Goal: Task Accomplishment & Management: Manage account settings

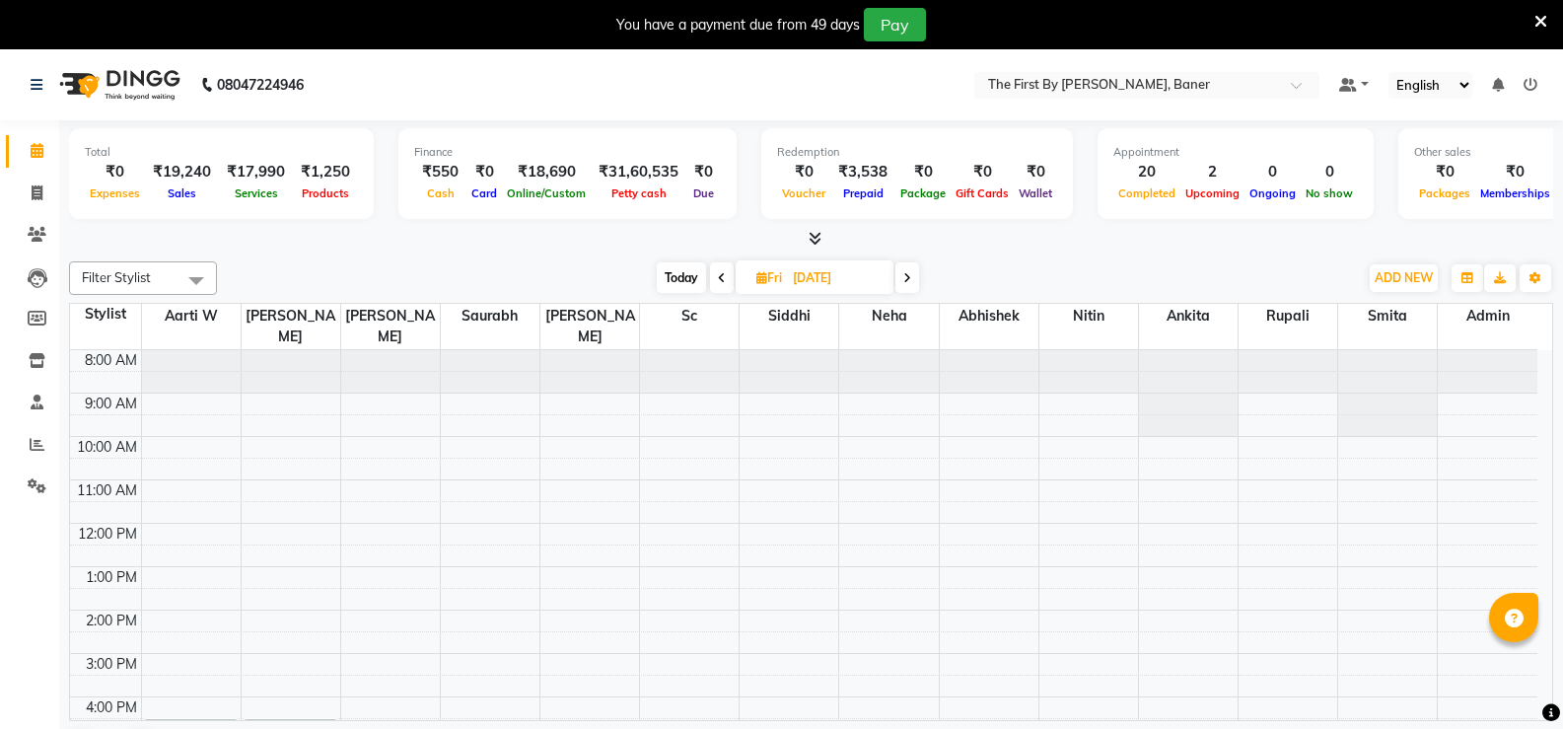
click at [1547, 14] on div "You have a payment due from 49 days Pay" at bounding box center [781, 24] width 1563 height 49
click at [1545, 18] on icon at bounding box center [1541, 22] width 13 height 18
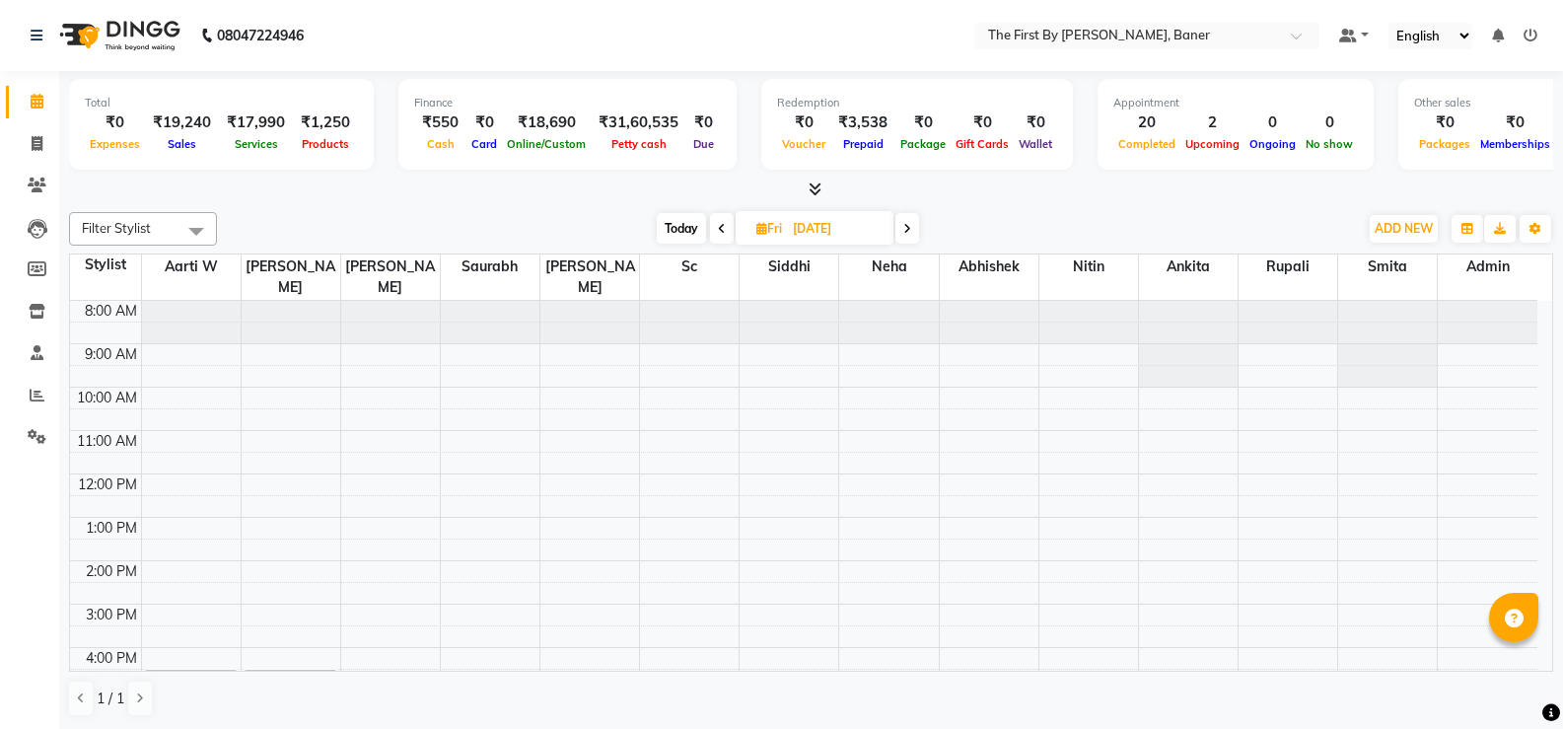
click at [1531, 36] on icon at bounding box center [1531, 36] width 14 height 14
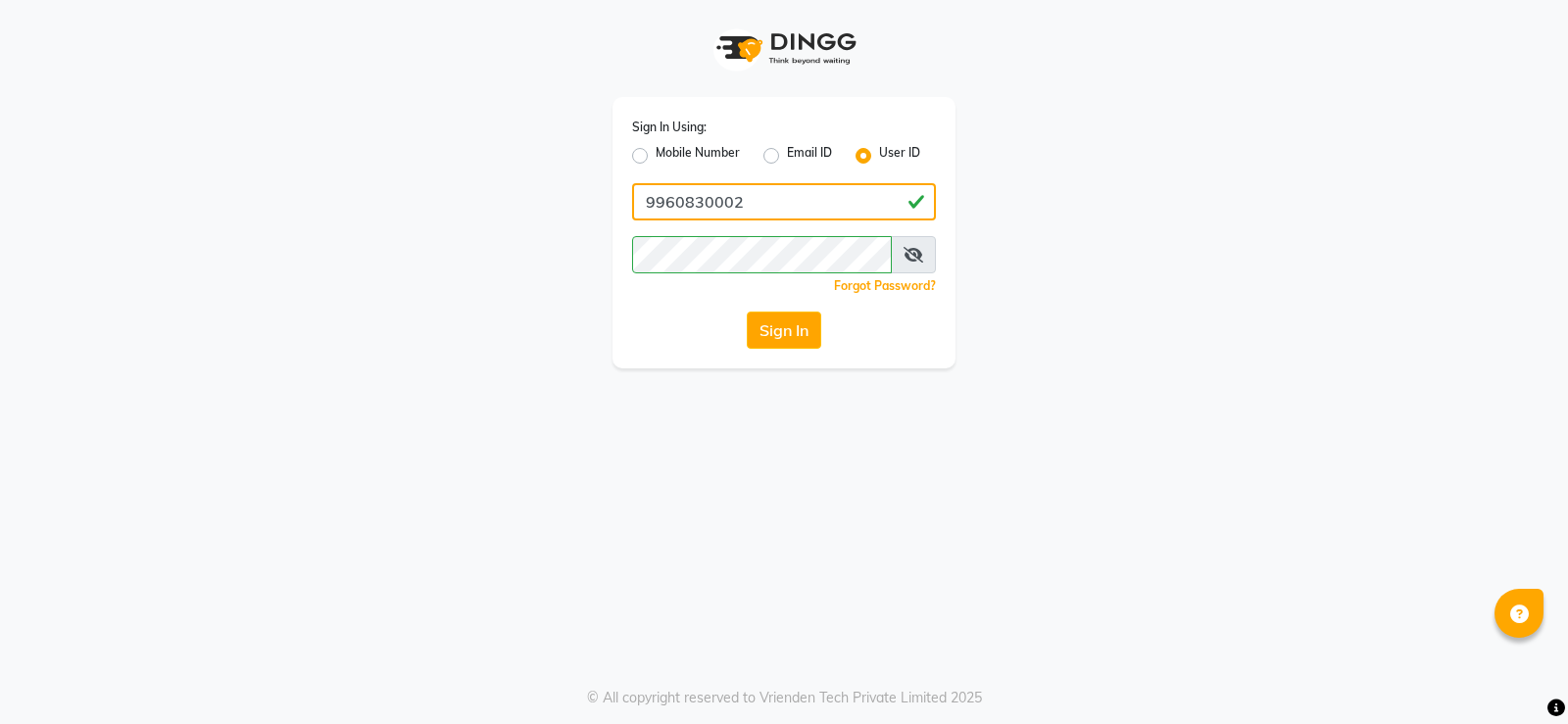
drag, startPoint x: 744, startPoint y: 193, endPoint x: 334, endPoint y: 1, distance: 452.7
click at [407, 41] on div "Sign In Using: Mobile Number Email ID User ID 9960830002 Remember me Forgot Pas…" at bounding box center [784, 184] width 1117 height 368
type input "thefirst"
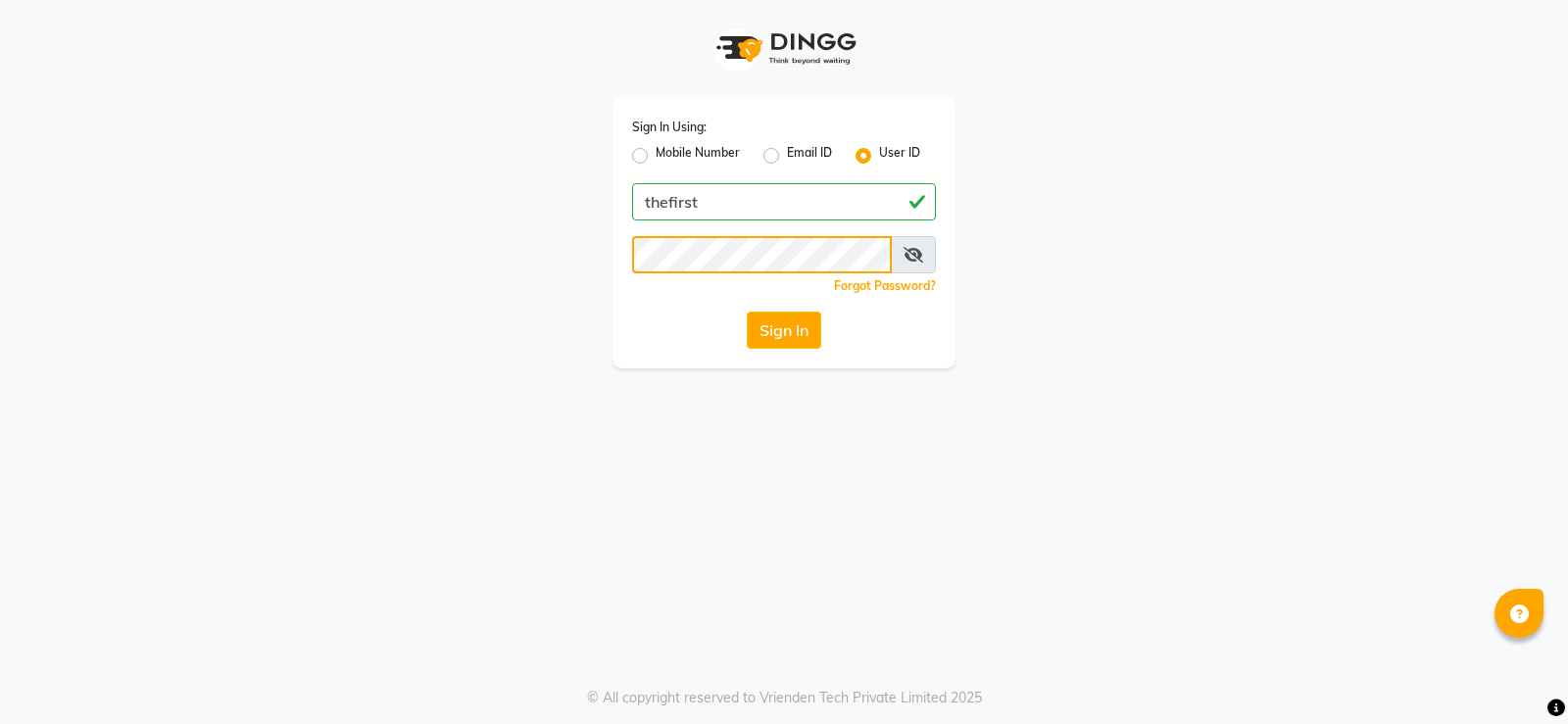
click at [747, 312] on button "Sign In" at bounding box center [784, 330] width 75 height 37
